Goal: Find contact information: Find contact information

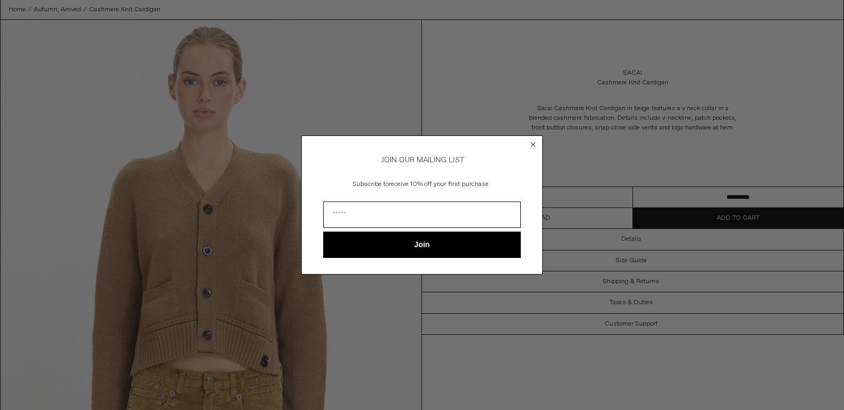
click at [533, 140] on circle "Close dialog" at bounding box center [533, 145] width 10 height 10
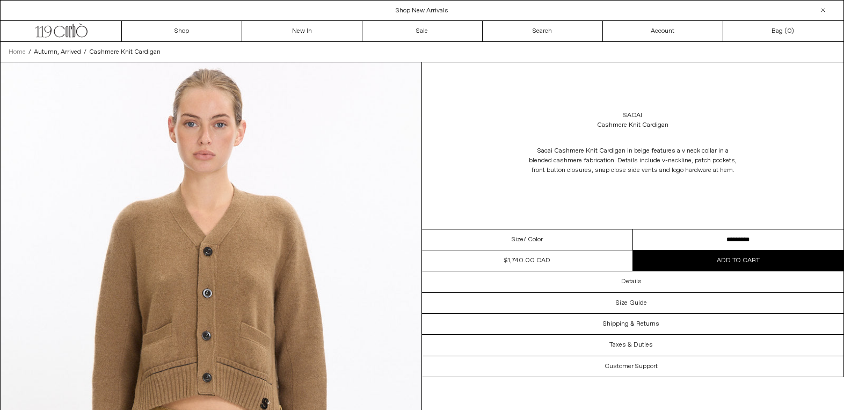
click at [17, 48] on span "Home" at bounding box center [17, 52] width 17 height 9
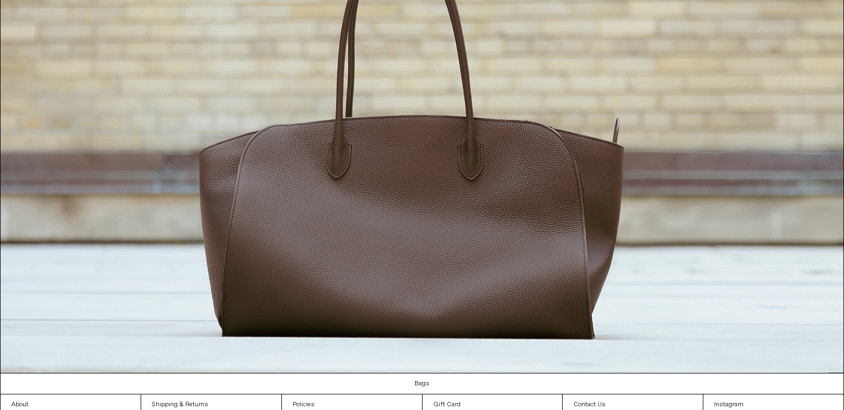
scroll to position [1211, 0]
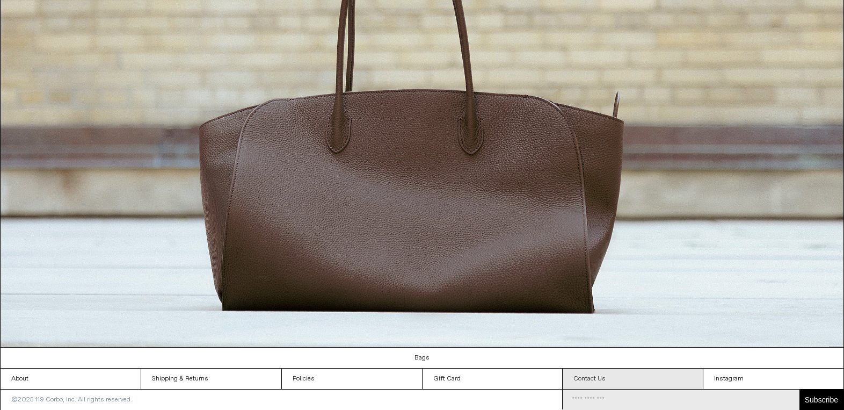
click at [593, 373] on link "Contact Us" at bounding box center [632, 378] width 140 height 20
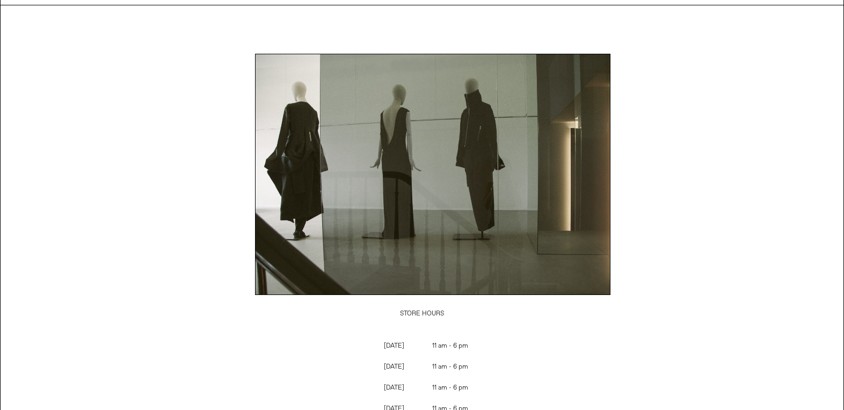
scroll to position [94, 0]
